Goal: Task Accomplishment & Management: Use online tool/utility

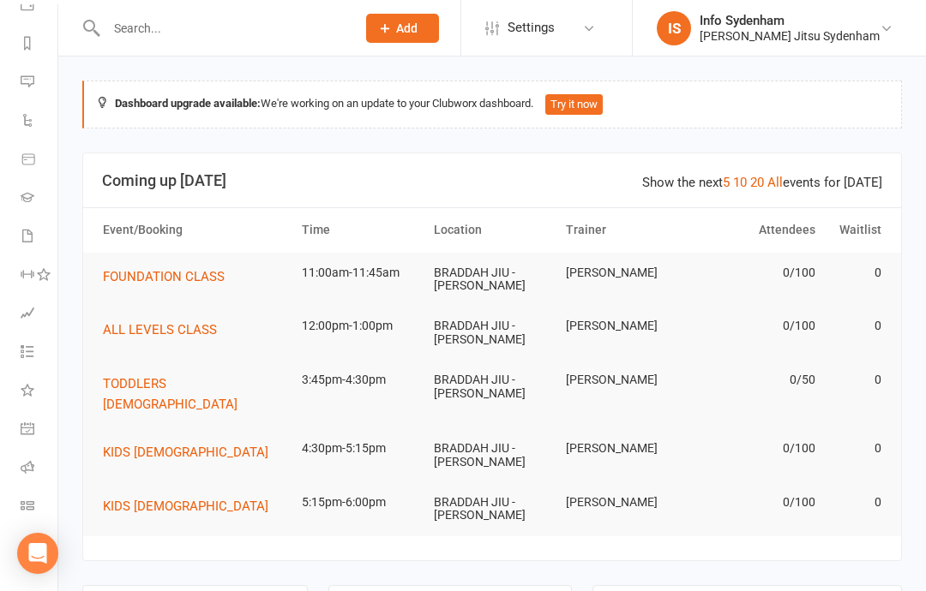
scroll to position [216, 0]
click at [31, 509] on icon at bounding box center [28, 506] width 14 height 14
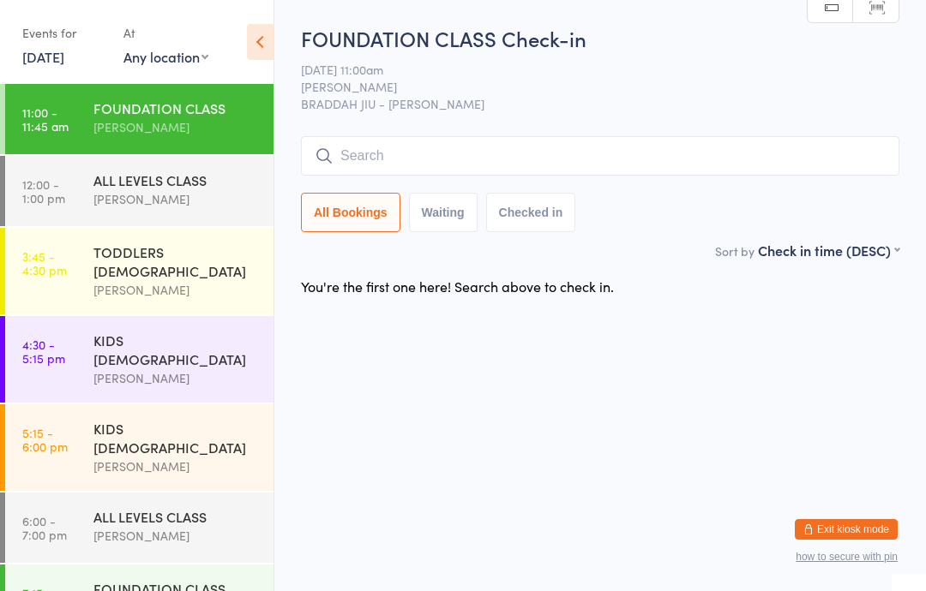
click at [621, 156] on input "search" at bounding box center [600, 155] width 598 height 39
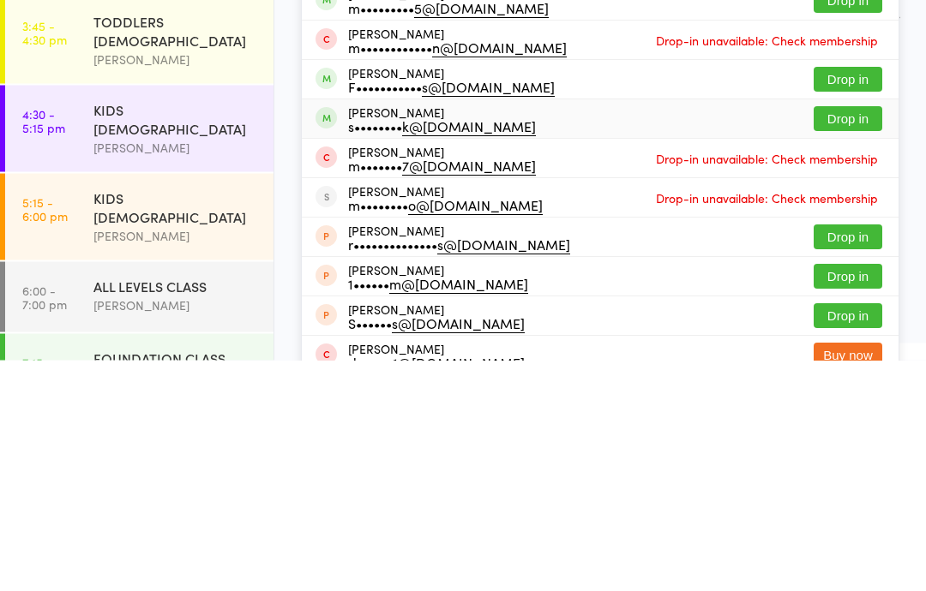
type input "Michael"
click at [463, 351] on div "s•••••••• k@yahoo.com" at bounding box center [442, 358] width 188 height 14
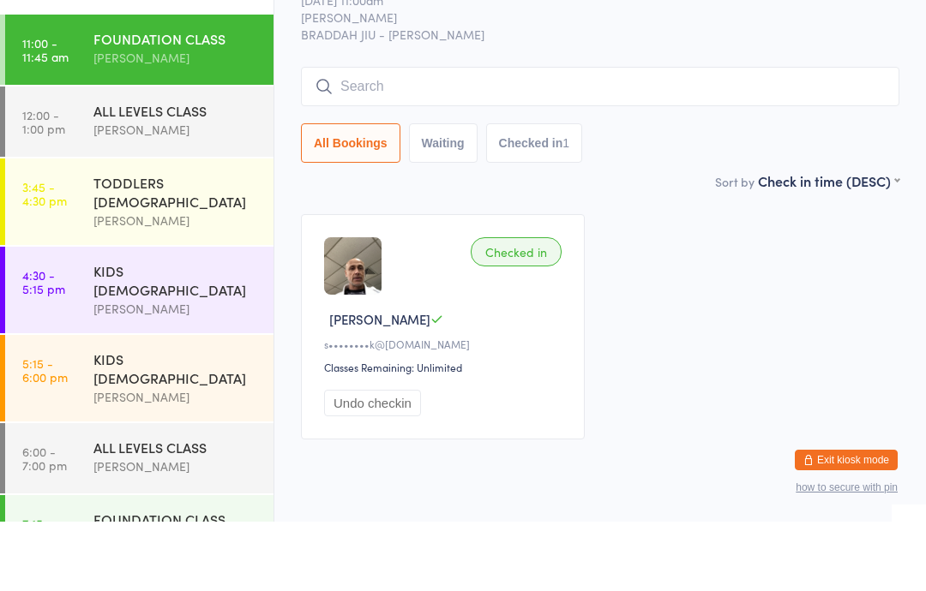
click at [188, 171] on div "ALL LEVELS CLASS" at bounding box center [175, 180] width 165 height 19
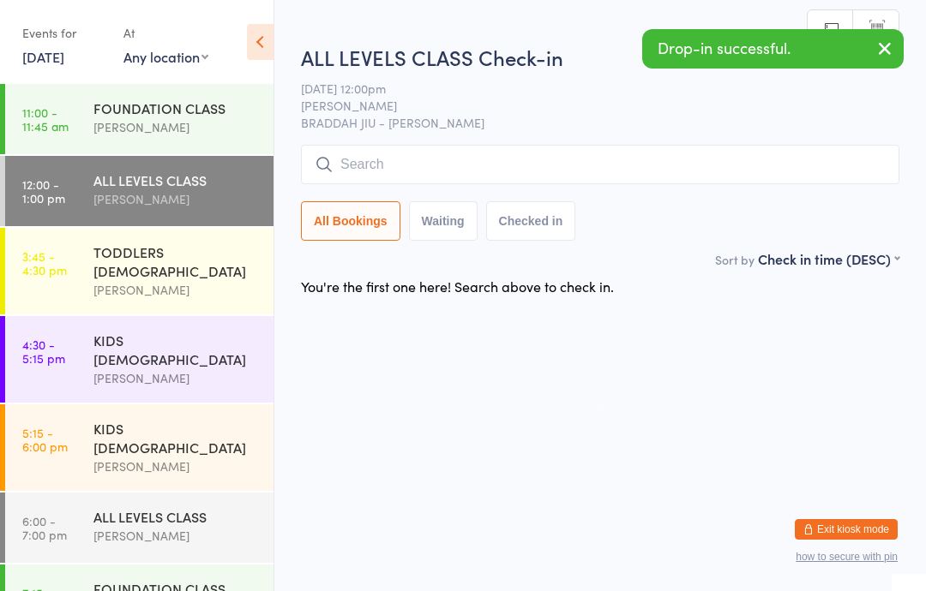
click at [659, 159] on input "search" at bounding box center [600, 164] width 598 height 39
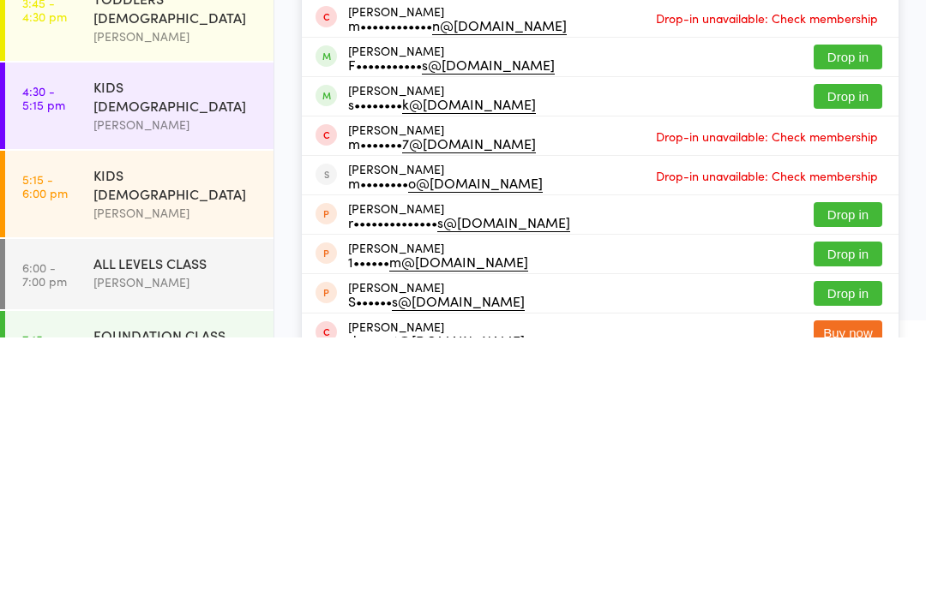
type input "Michael"
click at [449, 351] on div "s•••••••• k@yahoo.com" at bounding box center [442, 358] width 188 height 14
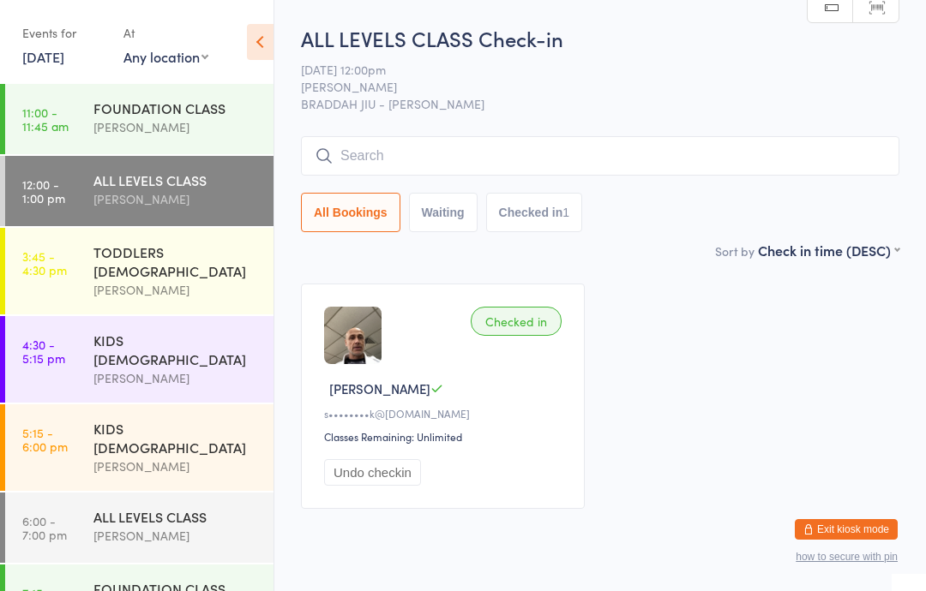
click at [408, 152] on input "search" at bounding box center [600, 155] width 598 height 39
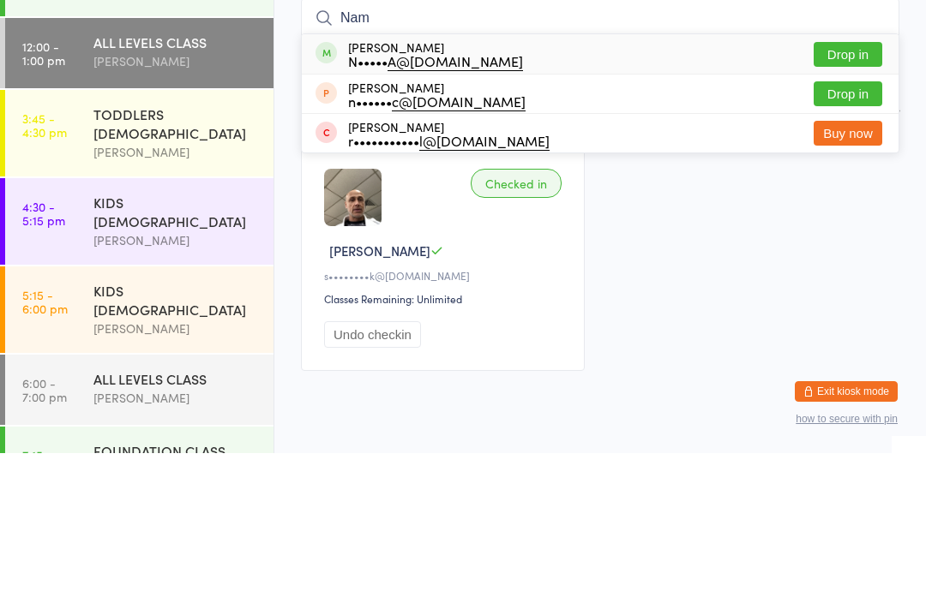
type input "Nam"
click at [825, 180] on button "Drop in" at bounding box center [847, 192] width 69 height 25
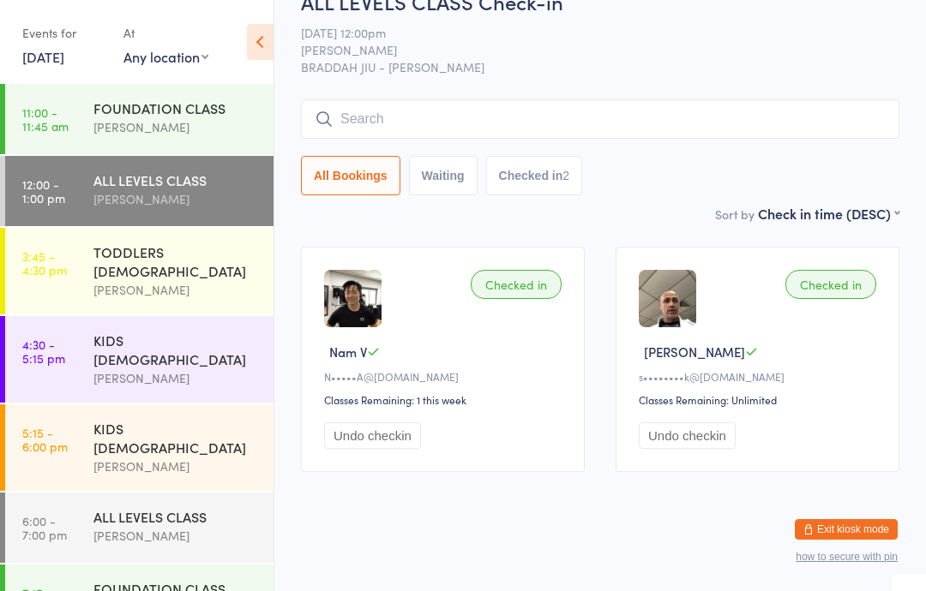
click at [500, 105] on input "search" at bounding box center [600, 118] width 598 height 39
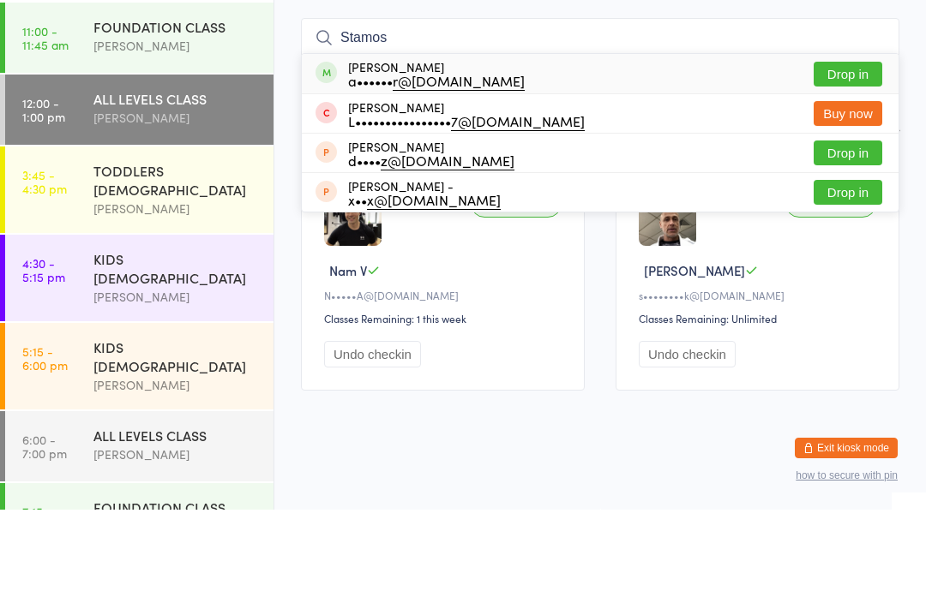
type input "Stamos"
click at [859, 143] on button "Drop in" at bounding box center [847, 155] width 69 height 25
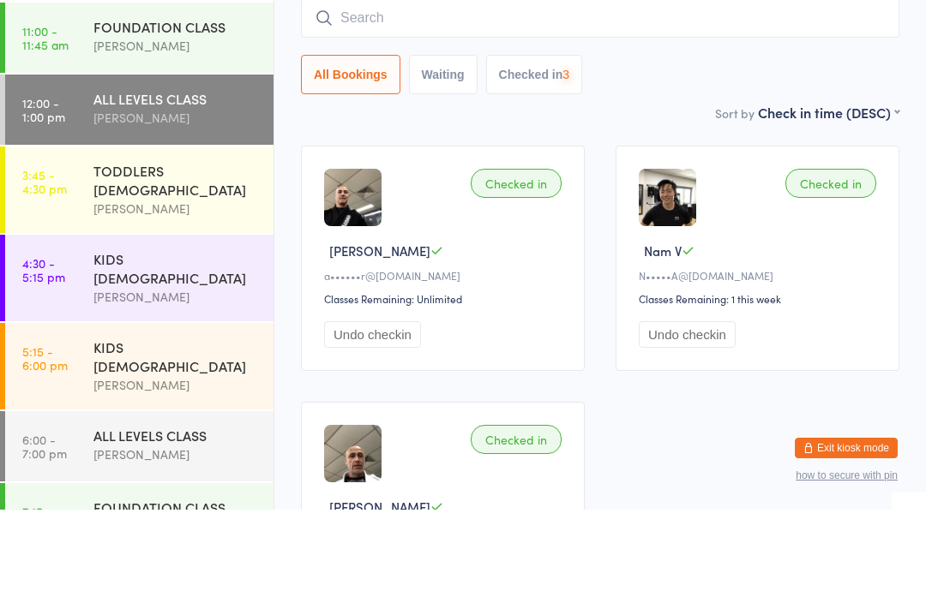
click at [209, 99] on div "FOUNDATION CLASS" at bounding box center [175, 108] width 165 height 19
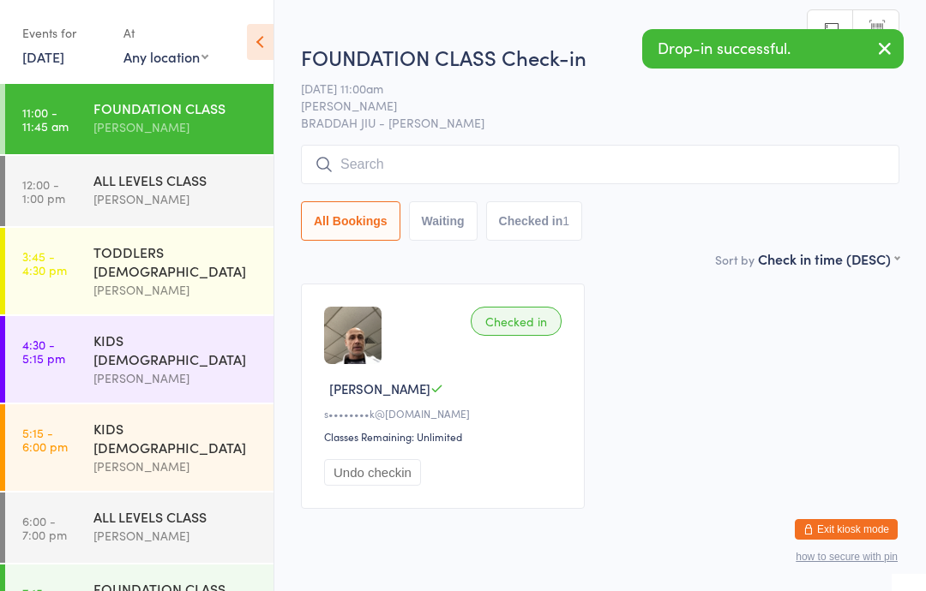
click at [555, 155] on input "search" at bounding box center [600, 164] width 598 height 39
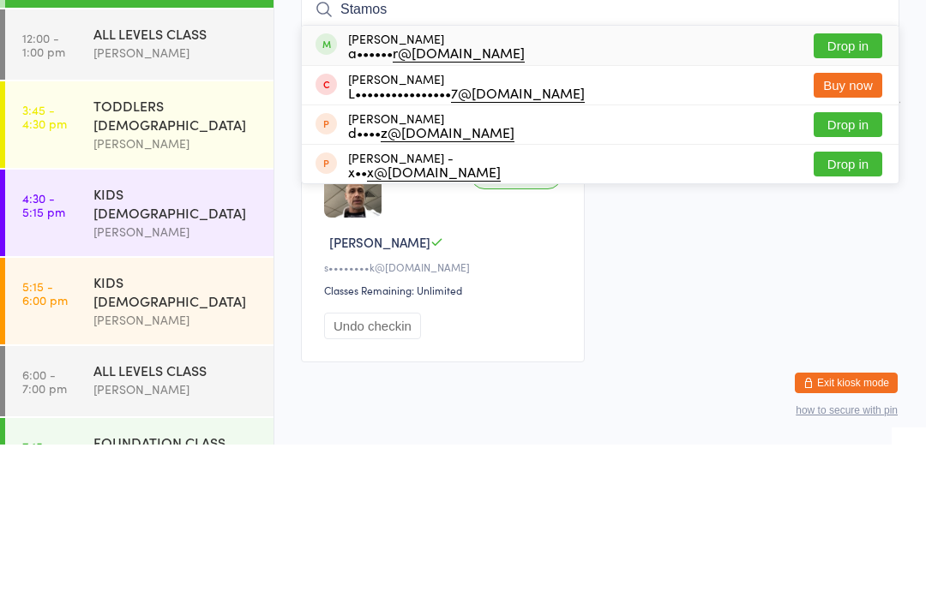
type input "Stamos"
click at [857, 180] on button "Drop in" at bounding box center [847, 192] width 69 height 25
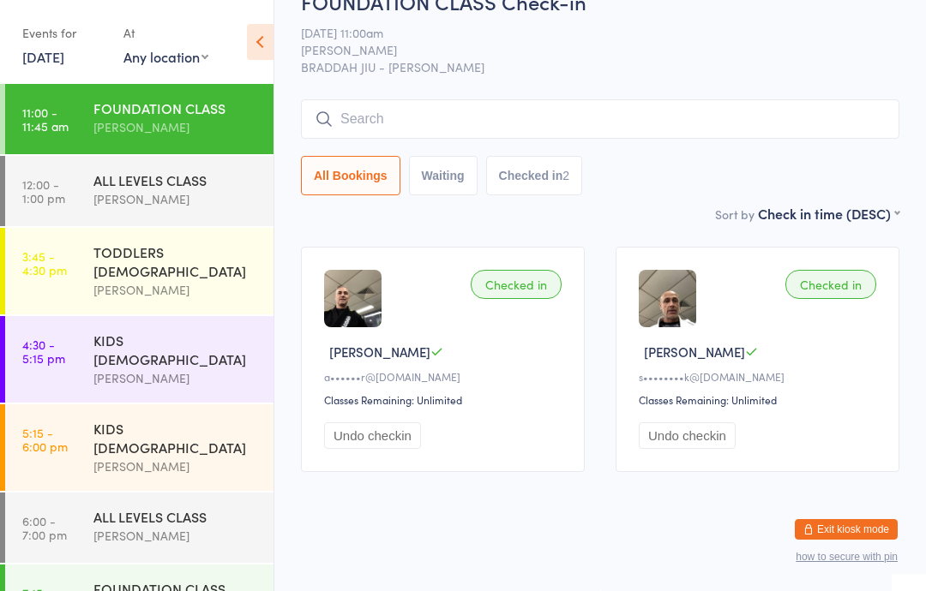
click at [375, 99] on input "search" at bounding box center [600, 118] width 598 height 39
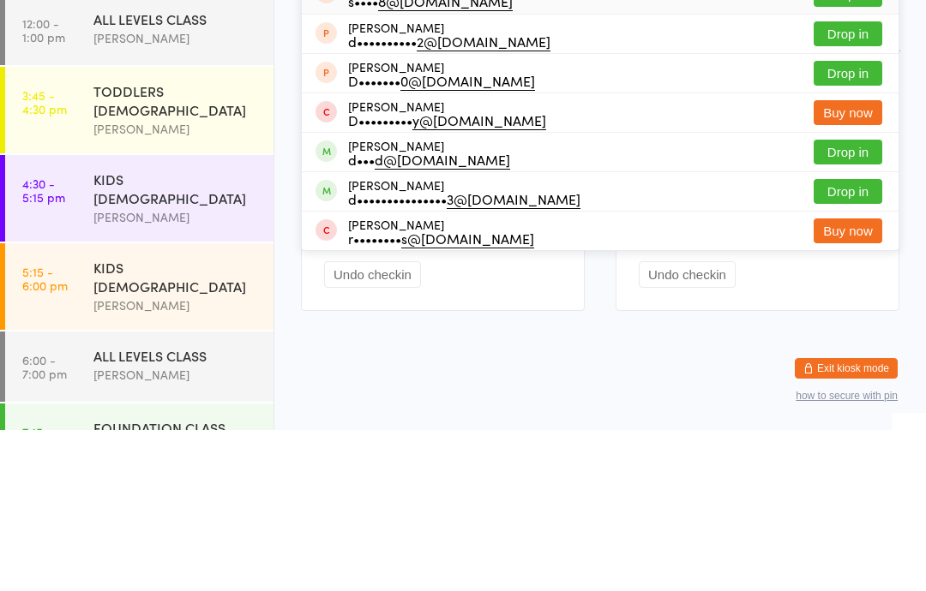
type input "David"
click at [847, 301] on button "Drop in" at bounding box center [847, 313] width 69 height 25
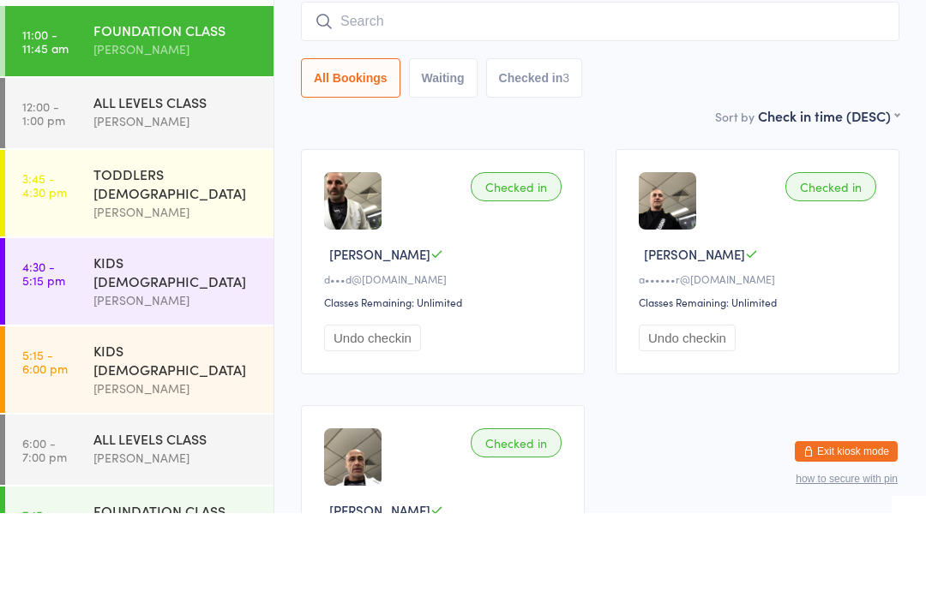
click at [165, 171] on div "ALL LEVELS CLASS" at bounding box center [175, 180] width 165 height 19
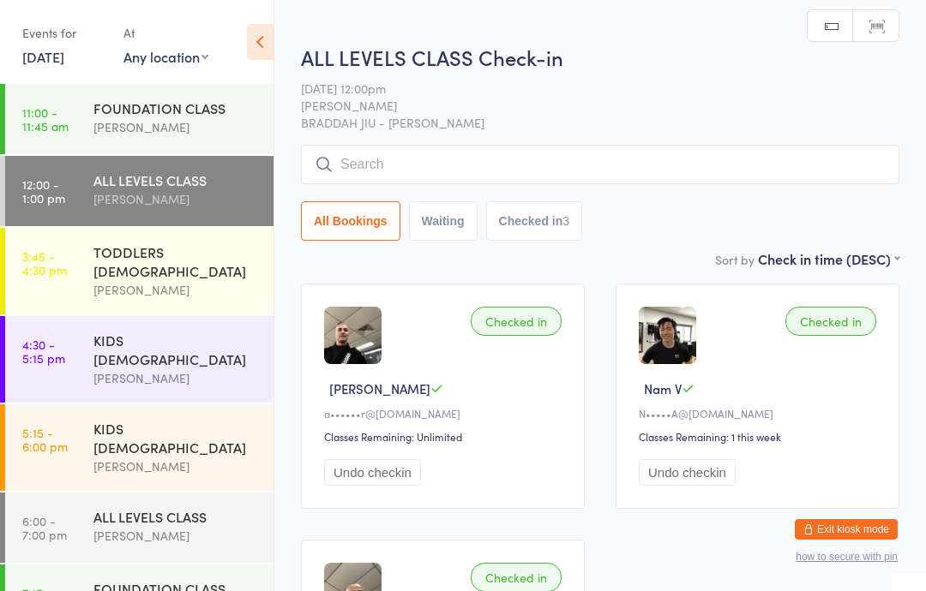
click at [376, 166] on input "search" at bounding box center [600, 164] width 598 height 39
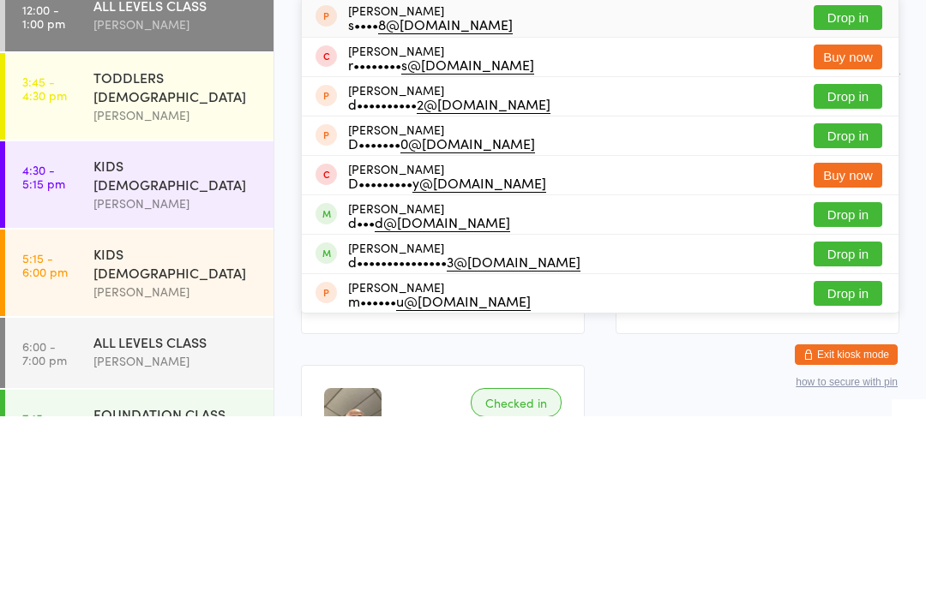
type input "Davi"
click at [850, 377] on button "Drop in" at bounding box center [847, 389] width 69 height 25
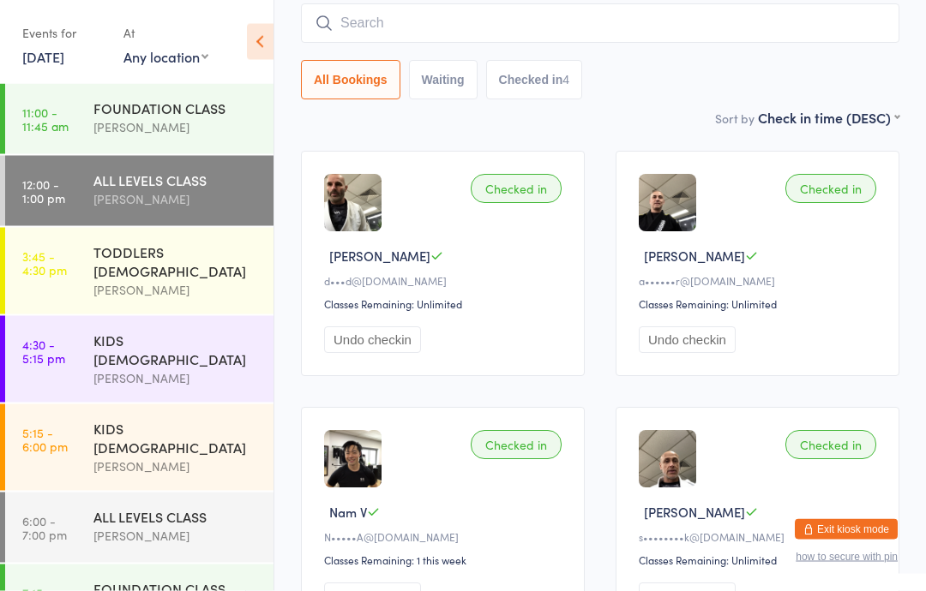
scroll to position [131, 0]
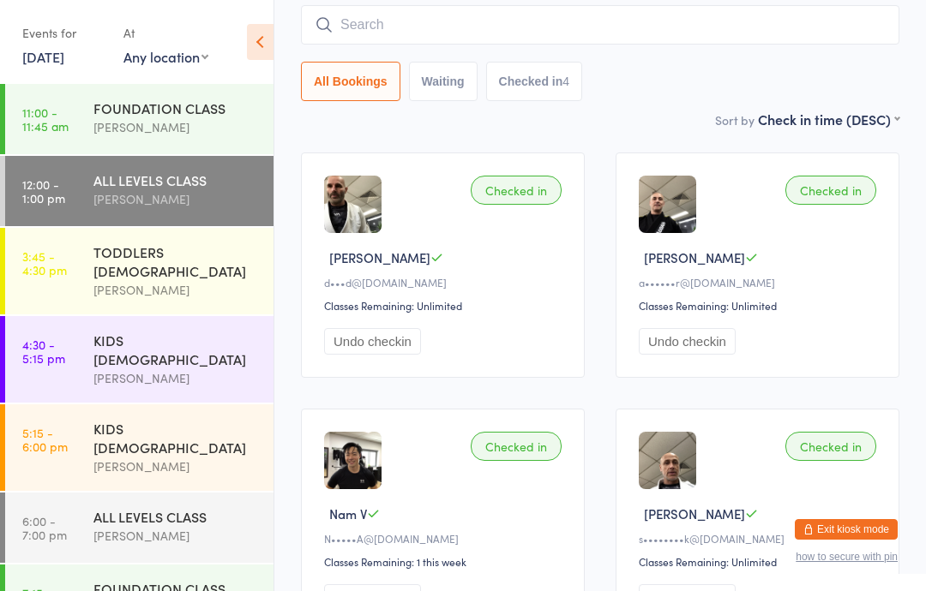
click at [523, 15] on input "search" at bounding box center [600, 24] width 598 height 39
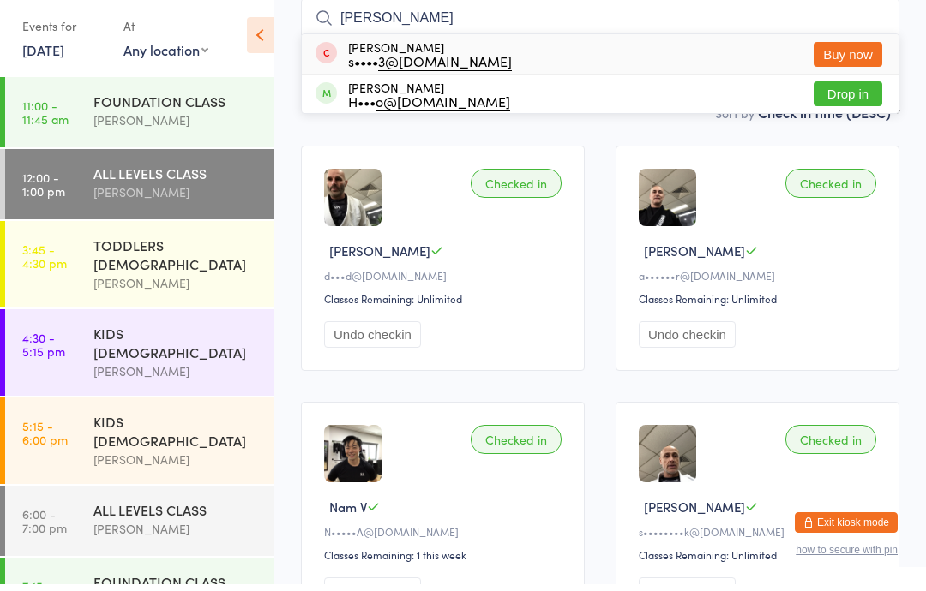
type input "Scott"
click at [861, 91] on button "Drop in" at bounding box center [847, 100] width 69 height 25
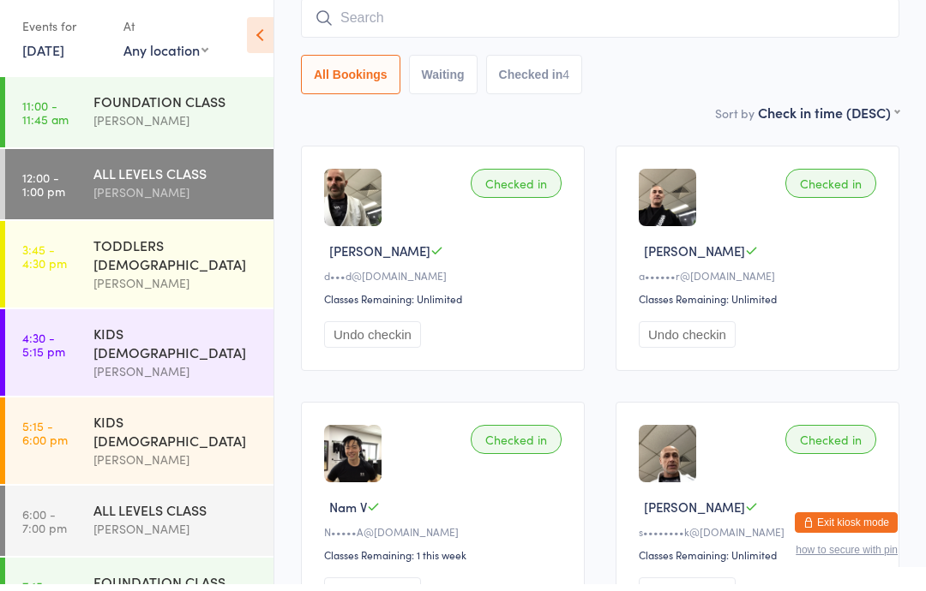
scroll to position [138, 0]
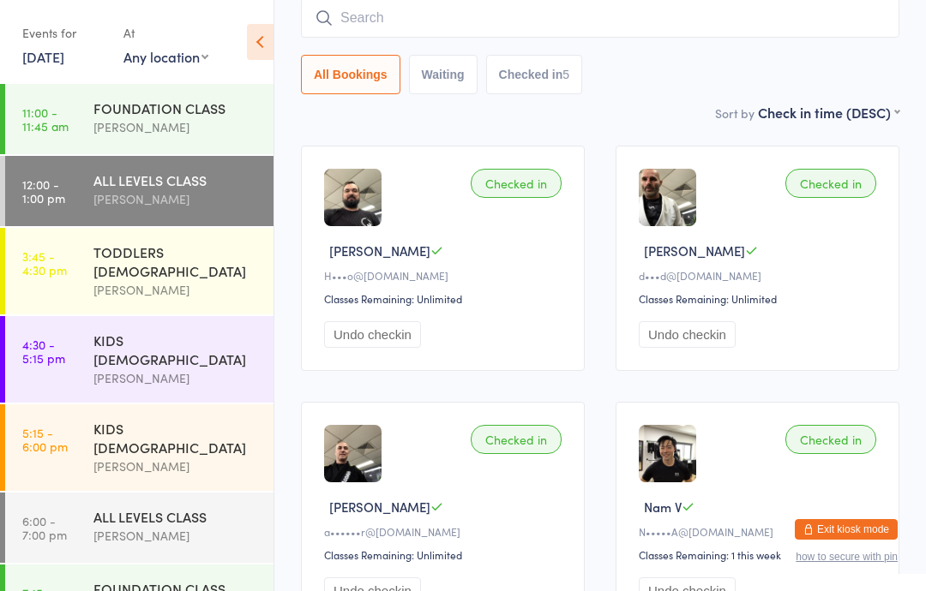
click at [154, 93] on div "FOUNDATION CLASS Martin Melecchi" at bounding box center [183, 118] width 180 height 68
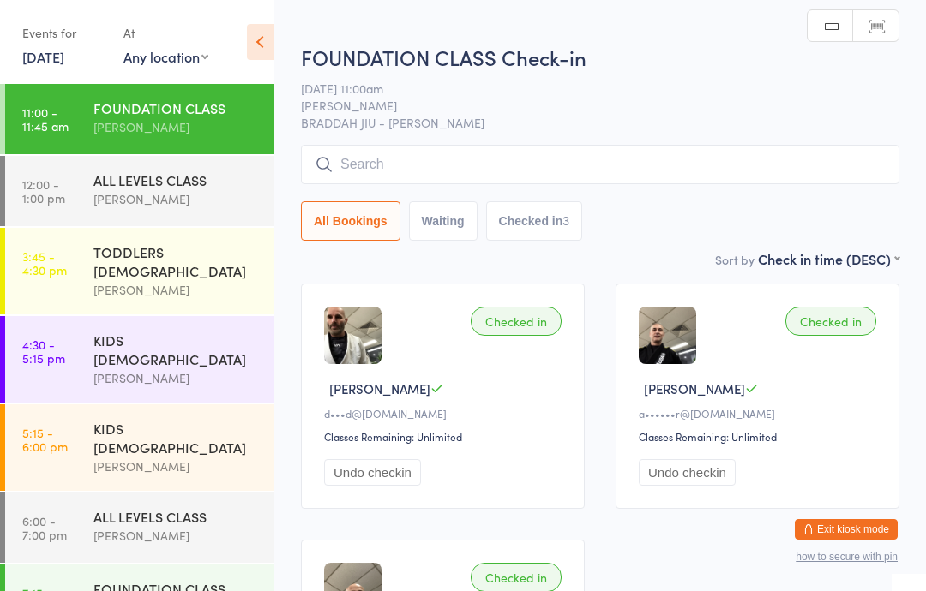
click at [478, 148] on input "search" at bounding box center [600, 164] width 598 height 39
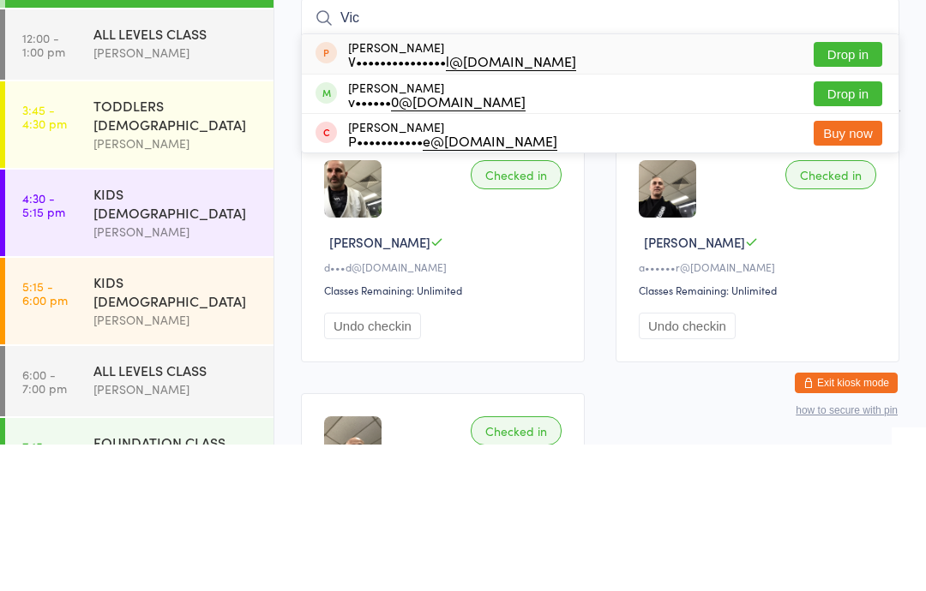
type input "Vic"
click at [871, 228] on button "Drop in" at bounding box center [847, 240] width 69 height 25
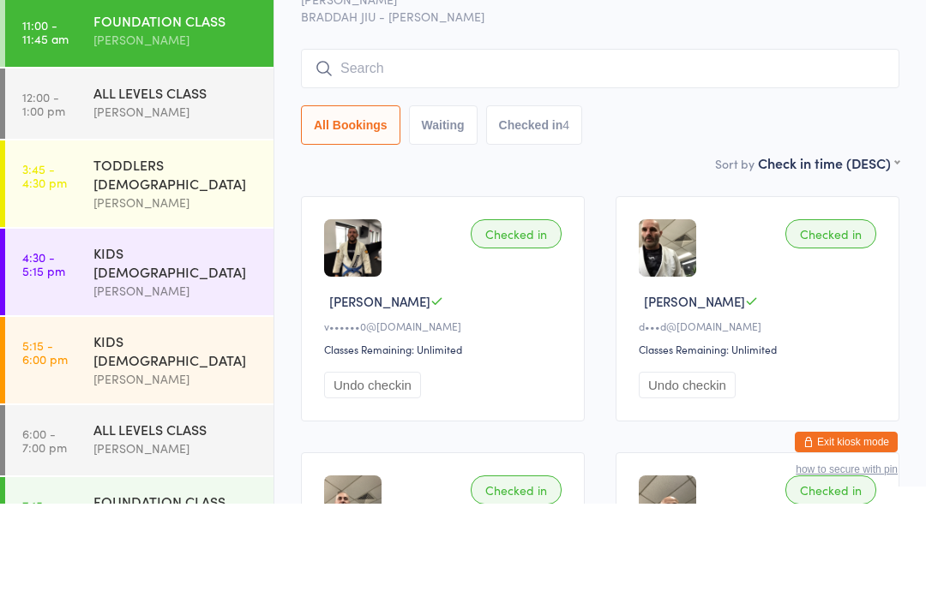
click at [189, 189] on div "[PERSON_NAME]" at bounding box center [175, 199] width 165 height 20
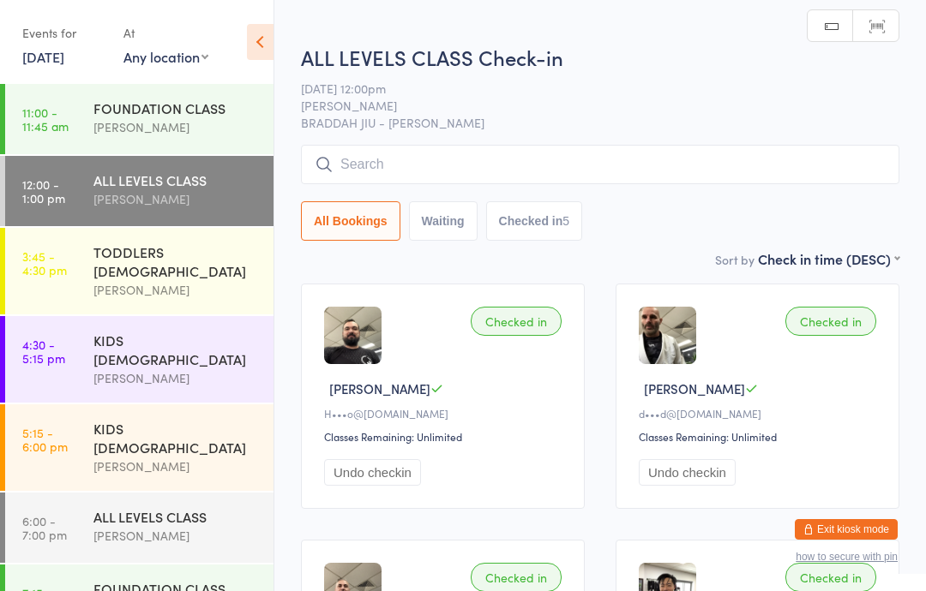
click at [447, 165] on input "search" at bounding box center [600, 164] width 598 height 39
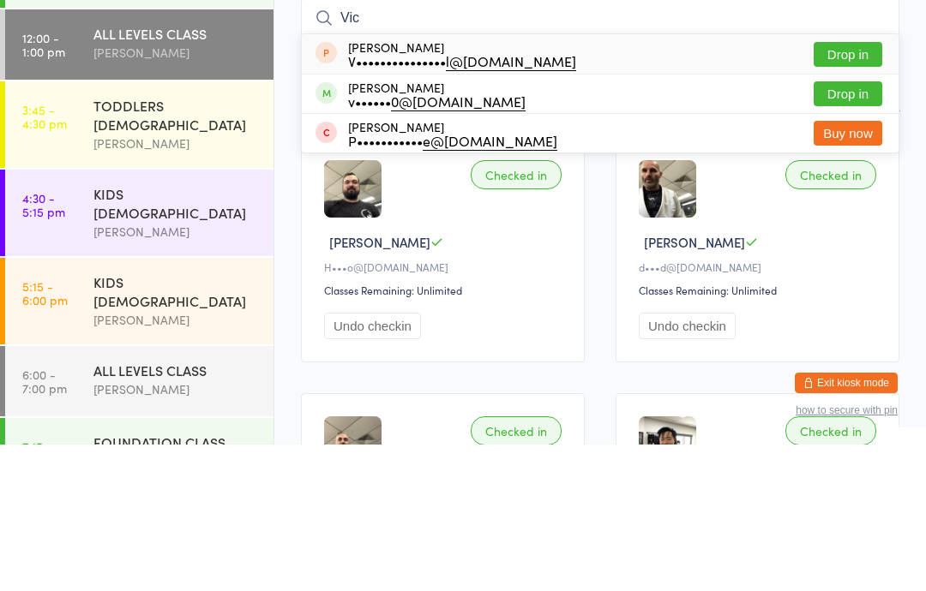
type input "Vic"
click at [855, 228] on button "Drop in" at bounding box center [847, 240] width 69 height 25
